Goal: Task Accomplishment & Management: Use online tool/utility

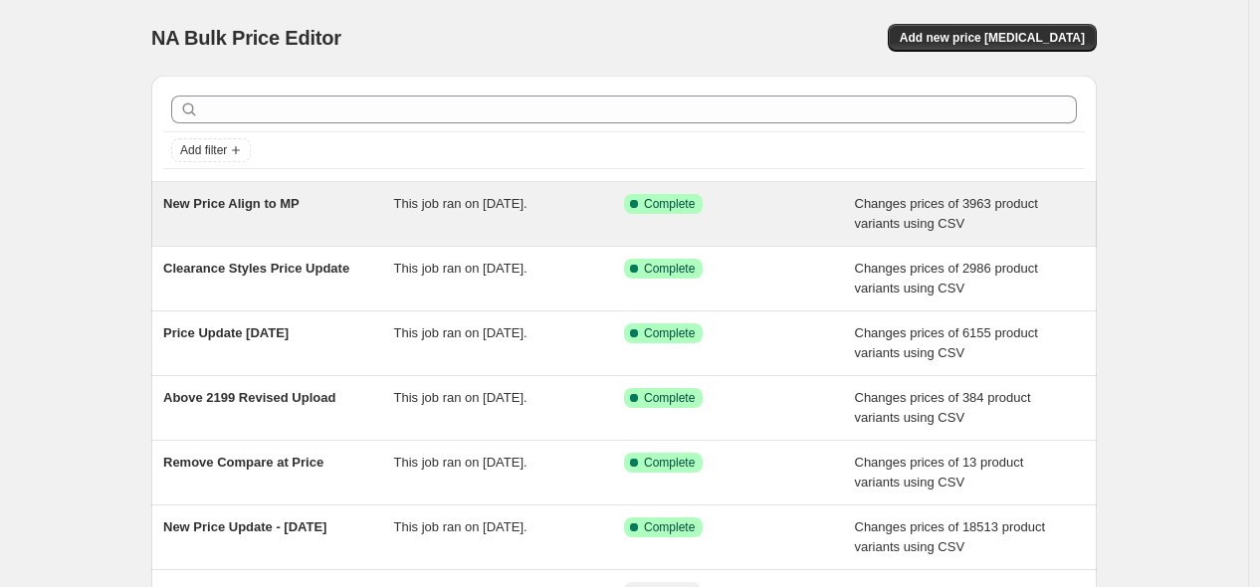
click at [530, 194] on div "This job ran on September 19, 2025." at bounding box center [509, 214] width 231 height 40
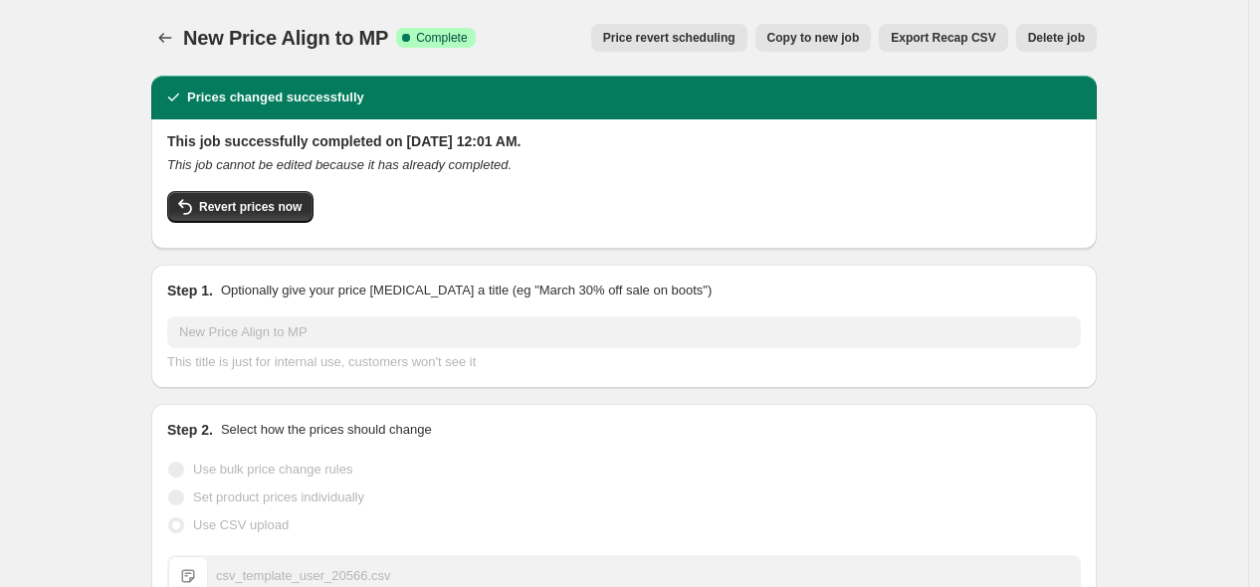
click at [688, 173] on div "This job cannot be edited because it has already completed." at bounding box center [624, 165] width 914 height 20
click at [219, 203] on span "Revert prices now" at bounding box center [250, 207] width 102 height 16
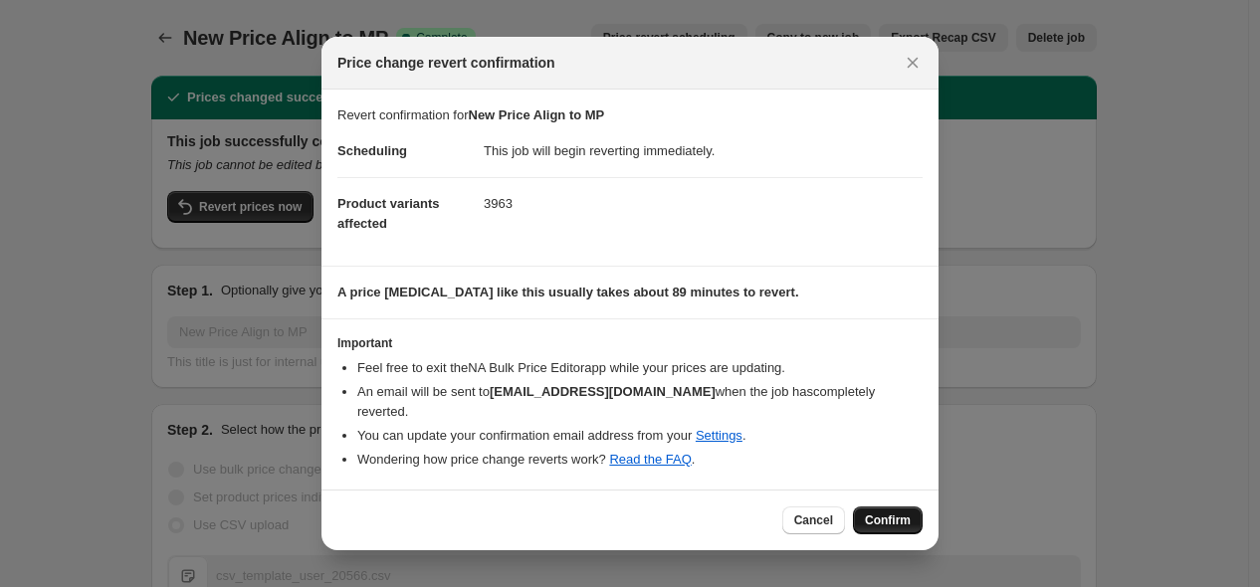
click at [887, 512] on span "Confirm" at bounding box center [888, 520] width 46 height 16
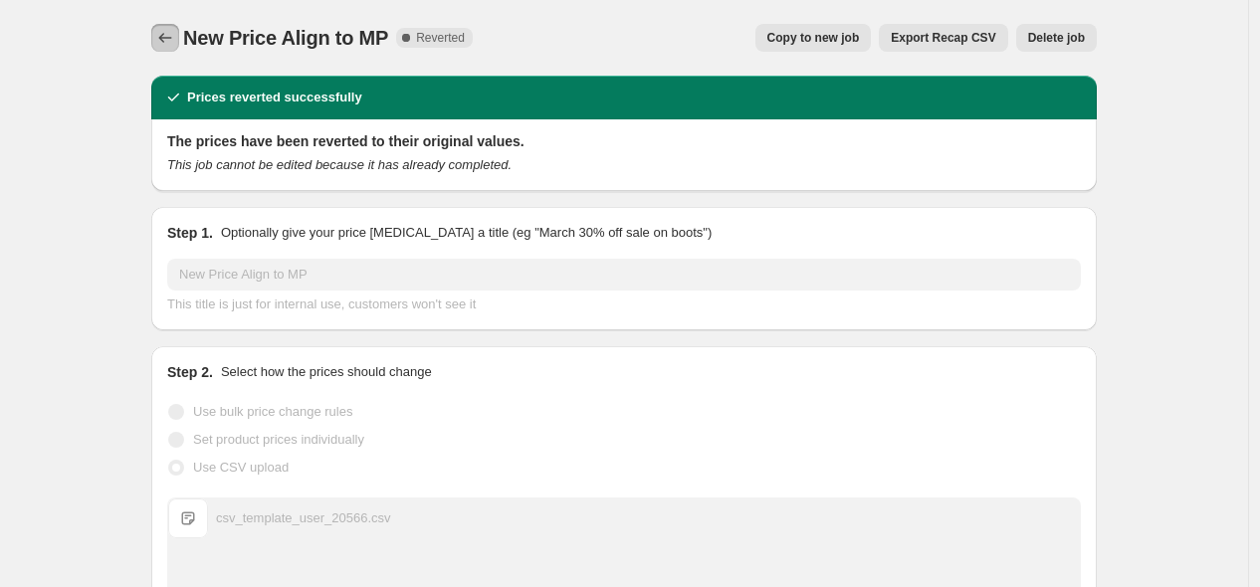
click at [175, 33] on icon "Price change jobs" at bounding box center [165, 38] width 20 height 20
